Goal: Find contact information: Find contact information

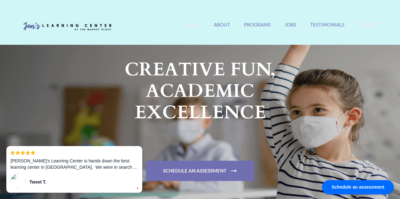
click at [358, 25] on link "Contact" at bounding box center [369, 29] width 22 height 14
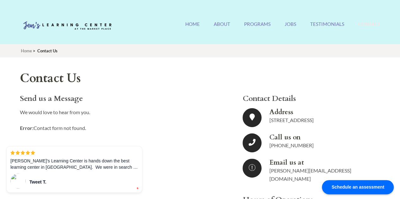
scroll to position [16, 0]
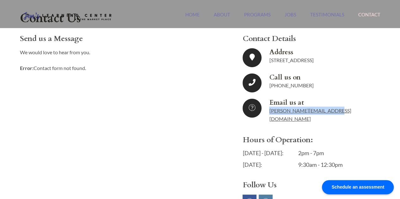
drag, startPoint x: 338, startPoint y: 114, endPoint x: 269, endPoint y: 111, distance: 69.0
click at [269, 111] on div "Email us at [PERSON_NAME][EMAIL_ADDRESS][DOMAIN_NAME]" at bounding box center [319, 111] width 101 height 24
copy link "[PERSON_NAME][EMAIL_ADDRESS][DOMAIN_NAME]"
